Goal: Task Accomplishment & Management: Manage account settings

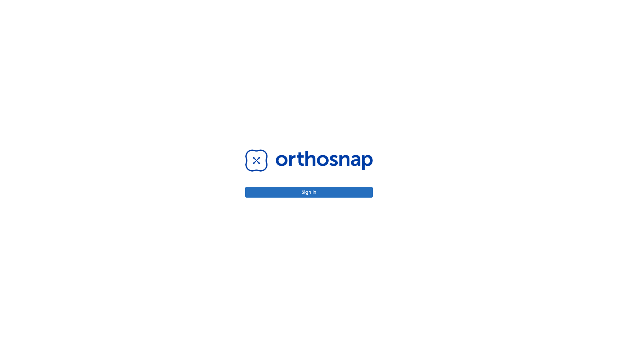
click at [309, 192] on button "Sign in" at bounding box center [308, 192] width 127 height 11
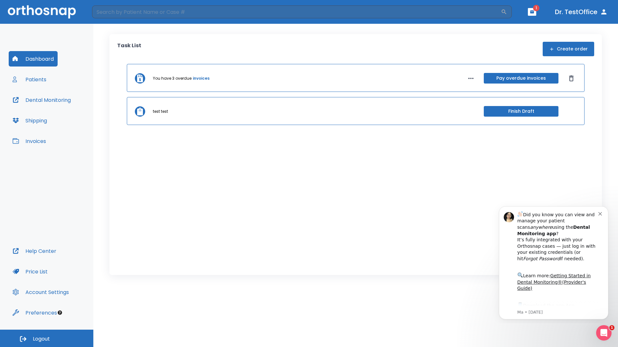
click at [47, 339] on span "Logout" at bounding box center [41, 339] width 17 height 7
